Goal: Information Seeking & Learning: Learn about a topic

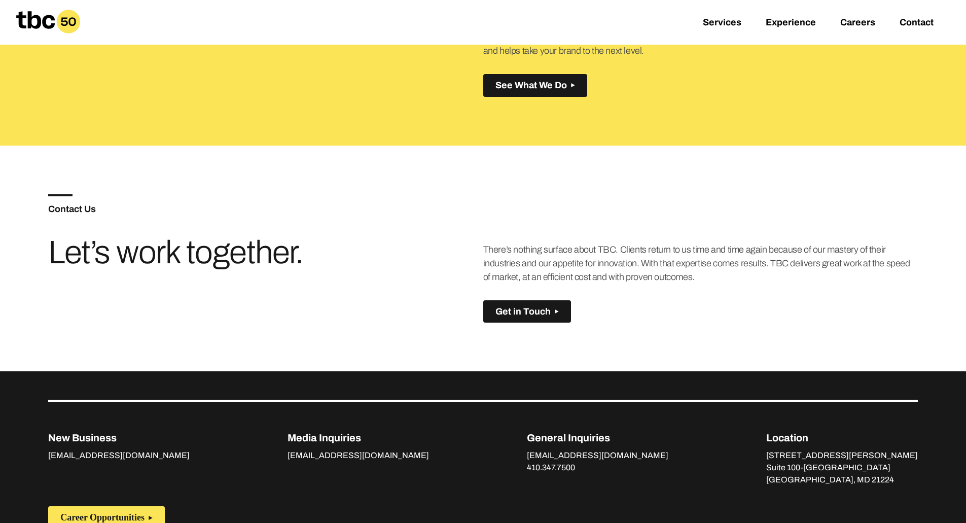
scroll to position [714, 0]
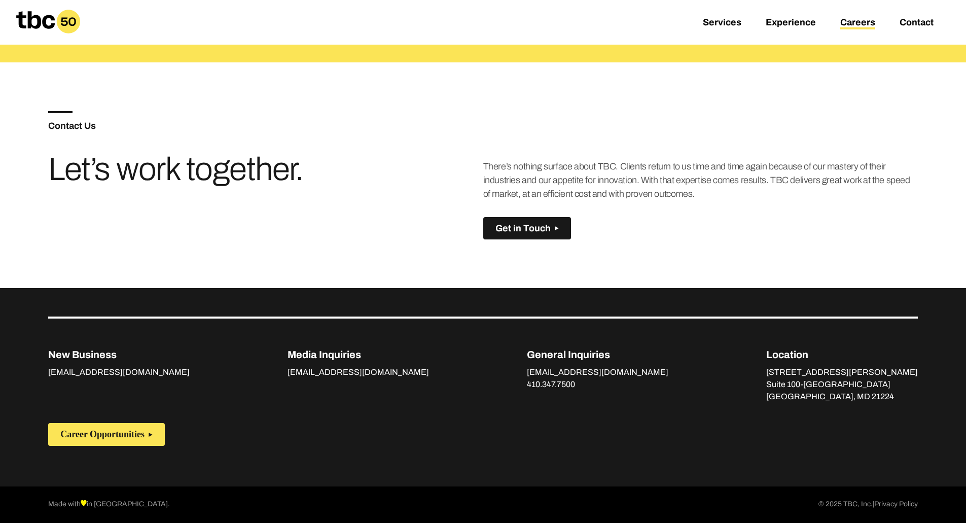
click at [860, 21] on link "Careers" at bounding box center [857, 23] width 35 height 12
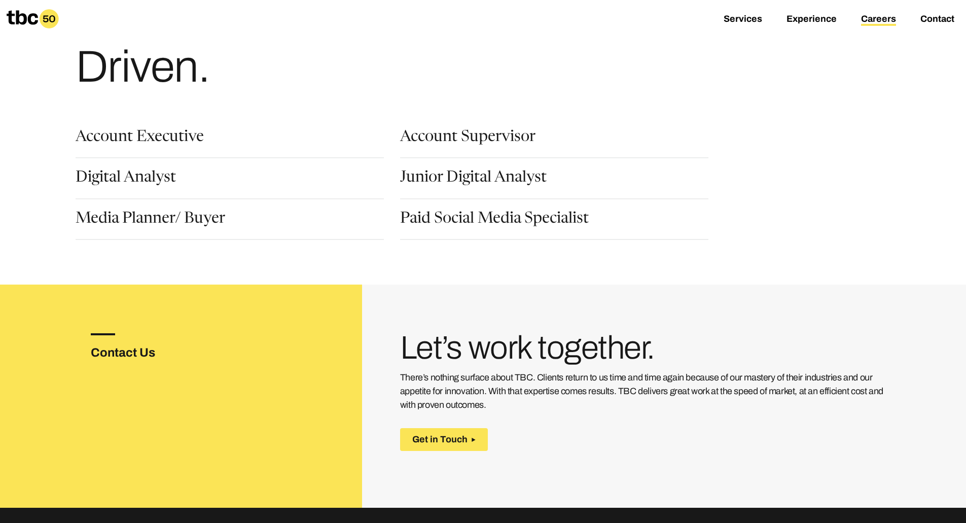
scroll to position [81, 0]
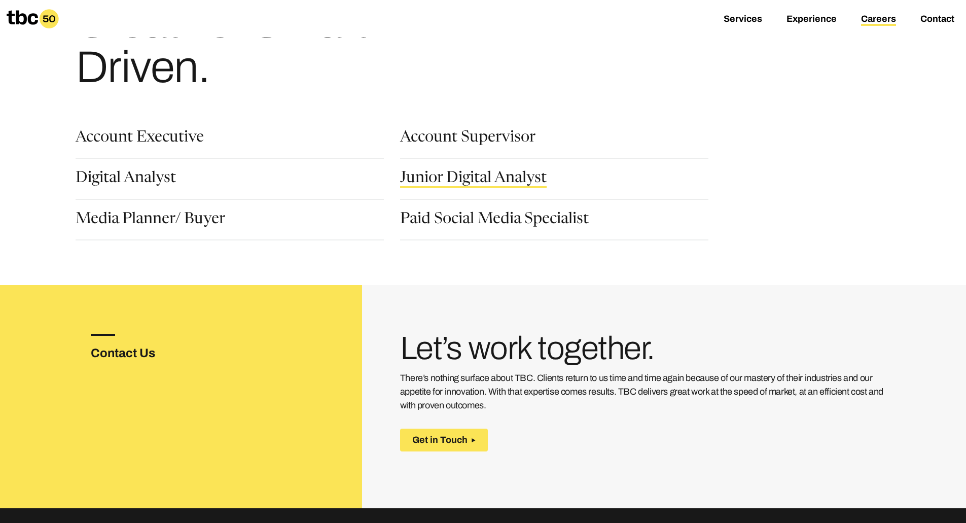
click at [507, 176] on link "Junior Digital Analyst" at bounding box center [473, 179] width 147 height 17
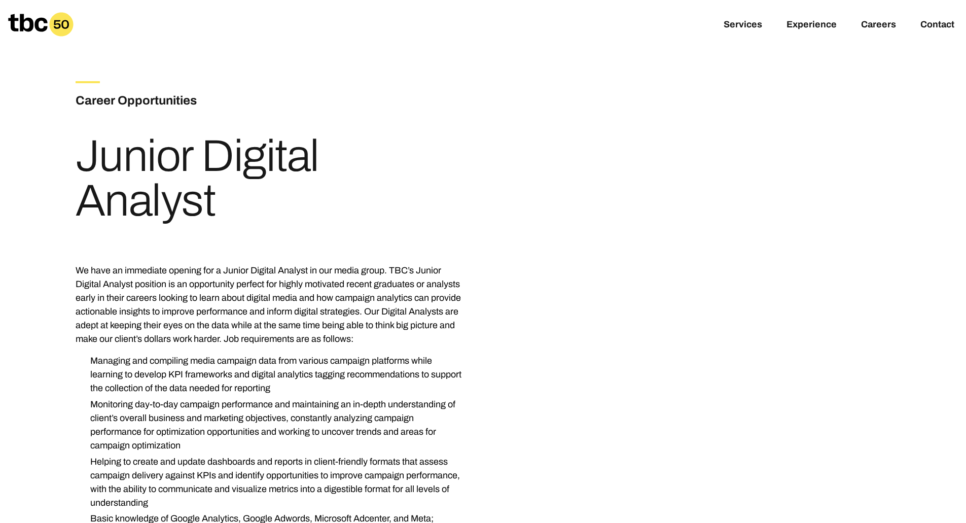
click at [35, 33] on icon at bounding box center [40, 24] width 65 height 24
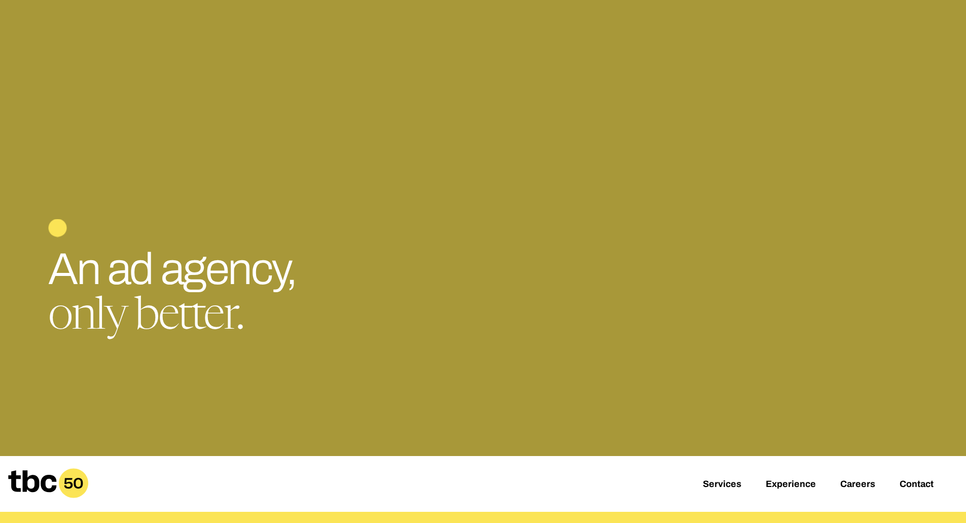
scroll to position [16, 0]
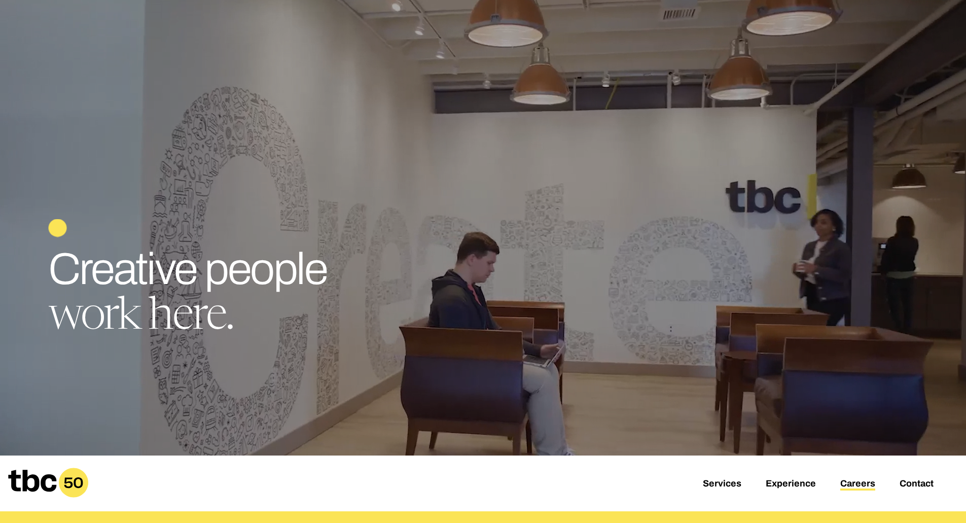
click at [856, 482] on link "Careers" at bounding box center [857, 484] width 35 height 12
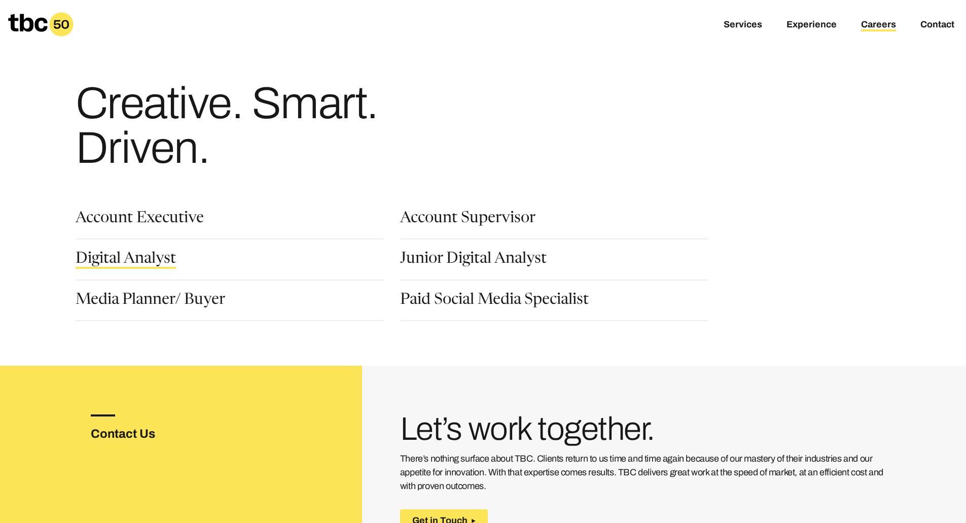
click at [140, 259] on link "Digital Analyst" at bounding box center [126, 259] width 100 height 17
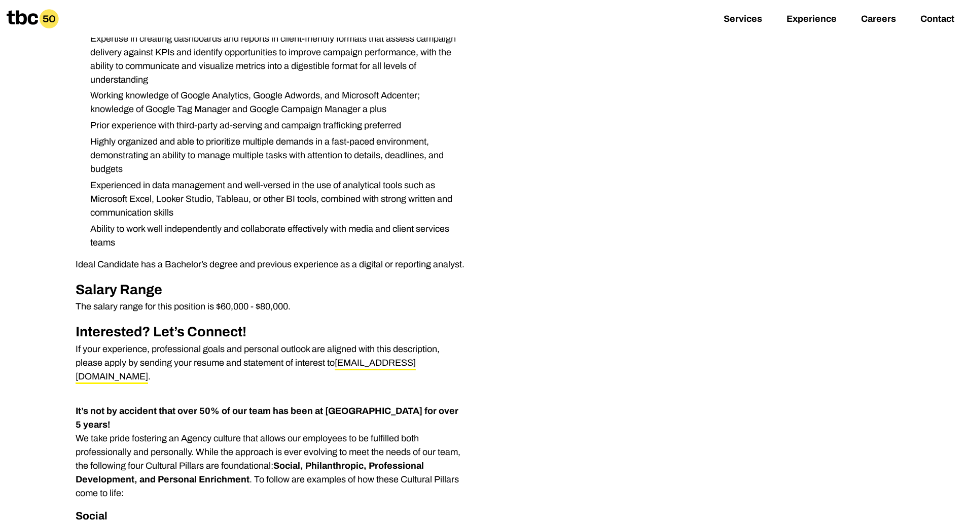
scroll to position [424, 0]
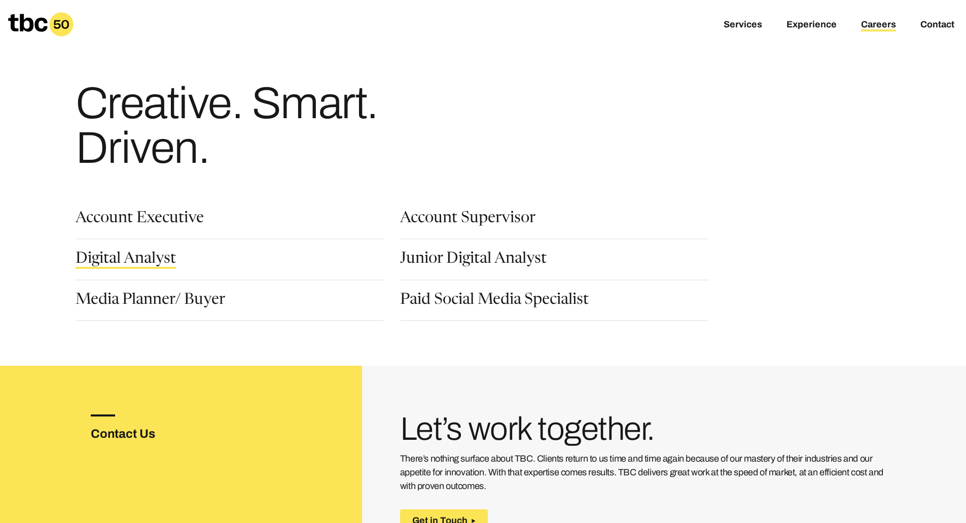
click at [160, 257] on link "Digital Analyst" at bounding box center [126, 259] width 100 height 17
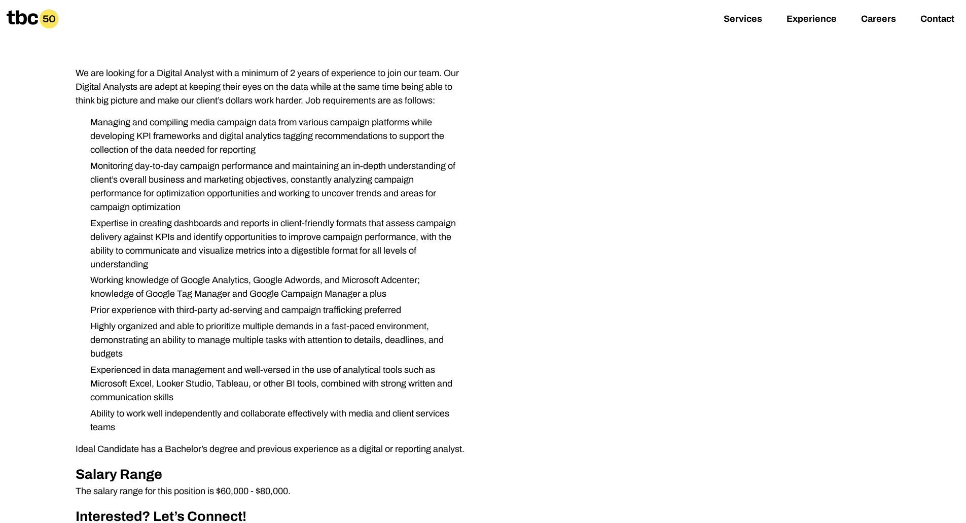
scroll to position [152, 0]
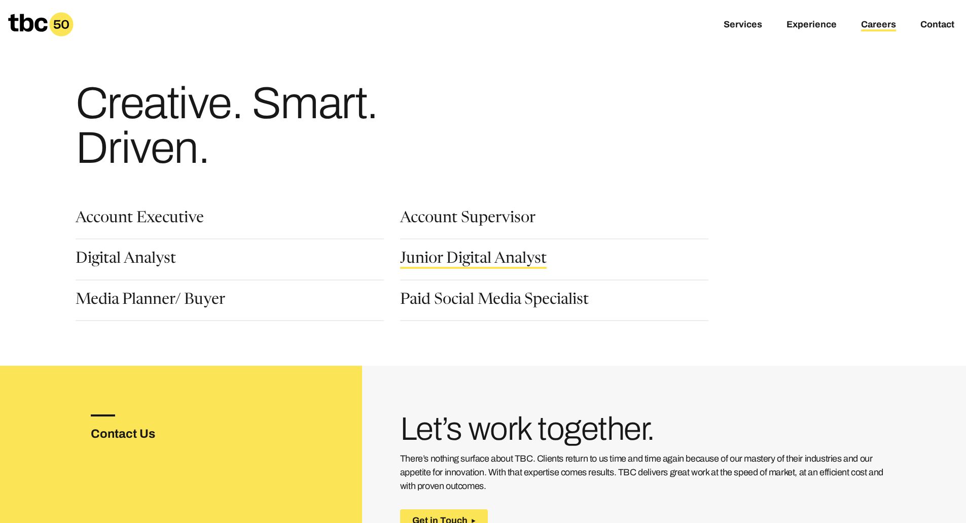
click at [429, 266] on link "Junior Digital Analyst" at bounding box center [473, 259] width 147 height 17
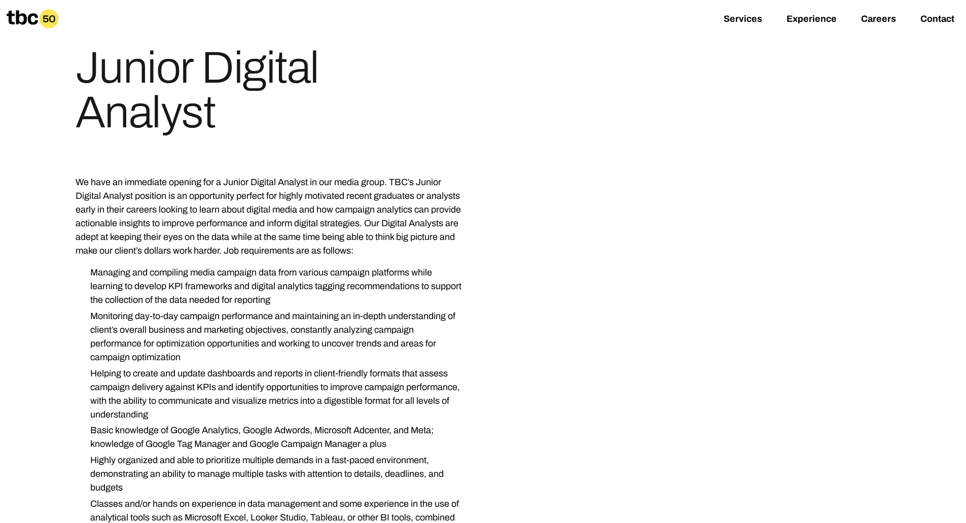
scroll to position [88, 0]
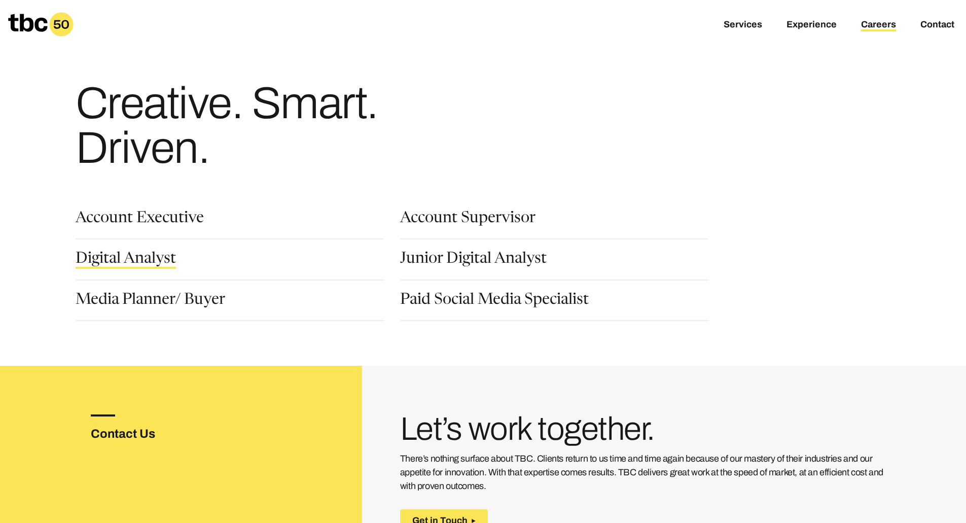
click at [152, 263] on link "Digital Analyst" at bounding box center [126, 259] width 100 height 17
click at [427, 255] on link "Junior Digital Analyst" at bounding box center [473, 259] width 147 height 17
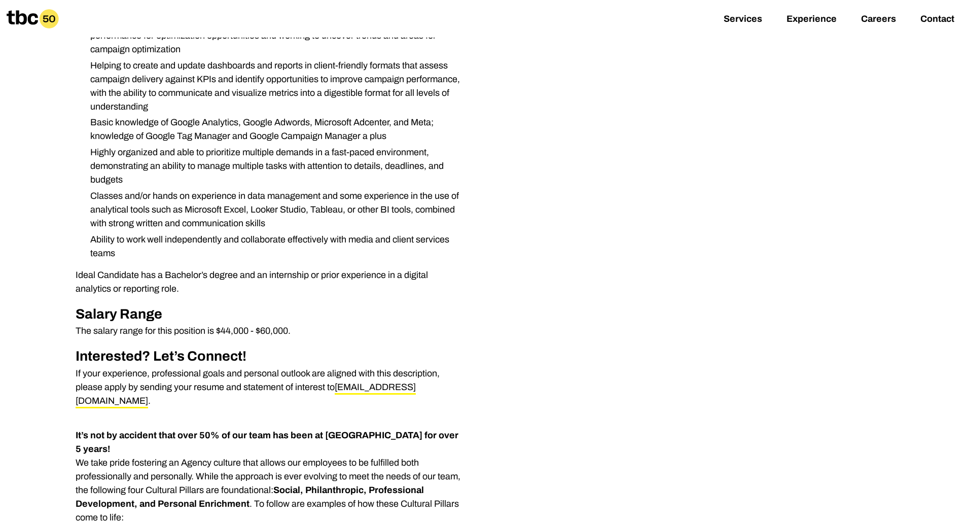
scroll to position [396, 0]
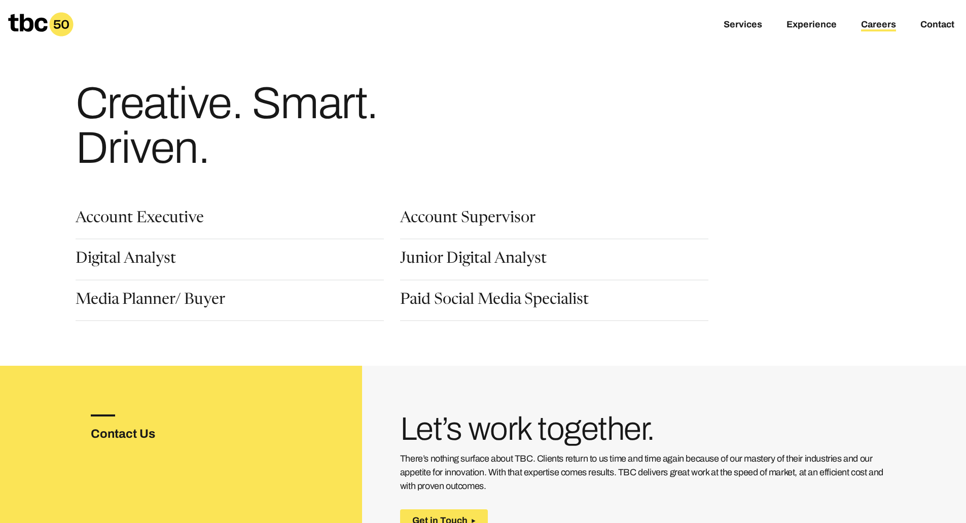
click at [251, 259] on div "Digital Analyst" at bounding box center [230, 265] width 308 height 28
drag, startPoint x: 78, startPoint y: 106, endPoint x: 206, endPoint y: 149, distance: 135.8
click at [206, 149] on h1 "Creative. Smart. Driven." at bounding box center [270, 125] width 389 height 89
